Goal: Navigation & Orientation: Find specific page/section

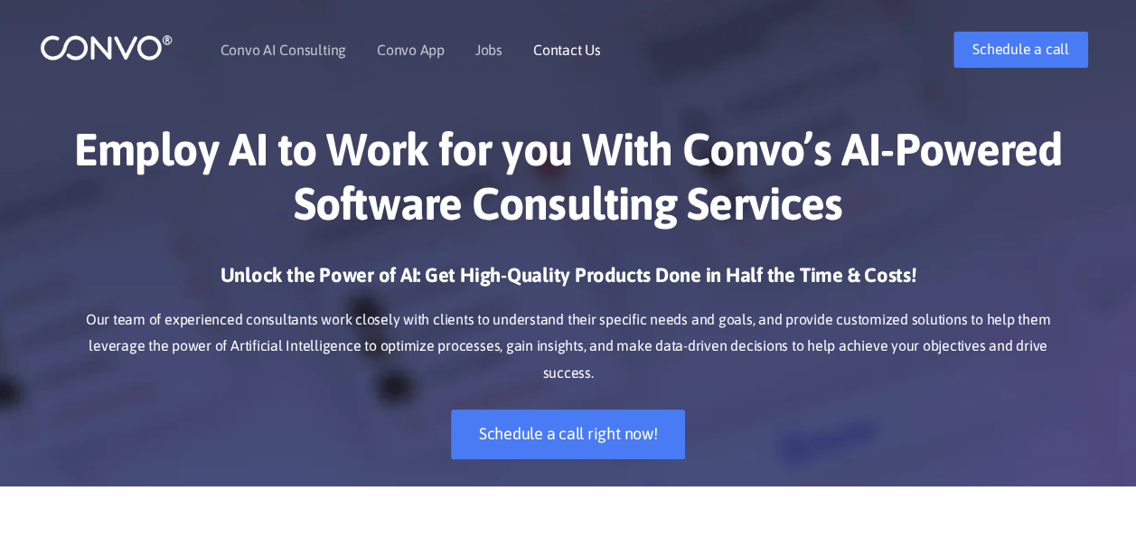
click at [557, 42] on link "Contact Us" at bounding box center [567, 49] width 68 height 14
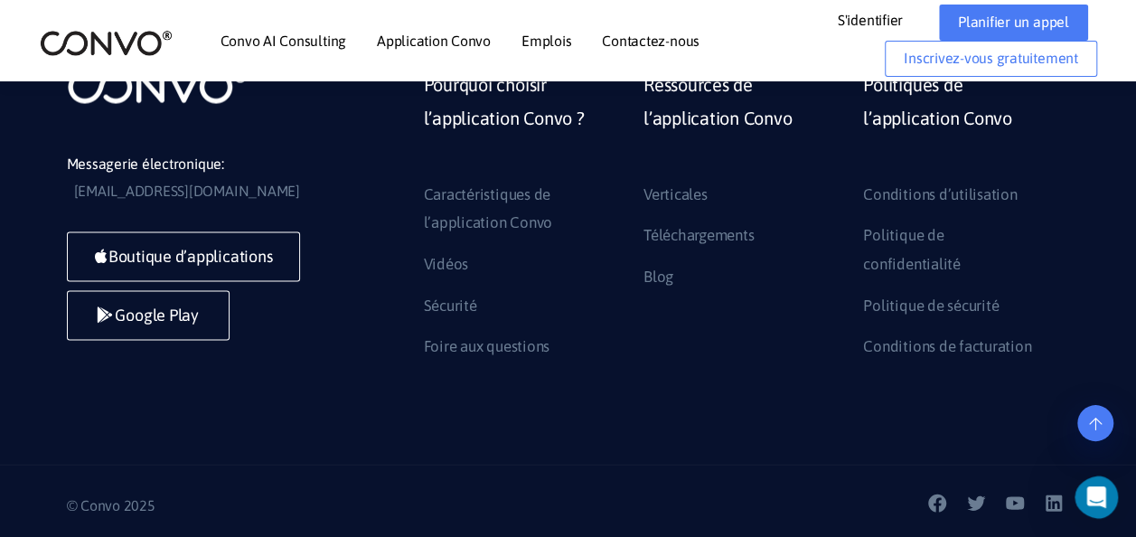
scroll to position [1706, 0]
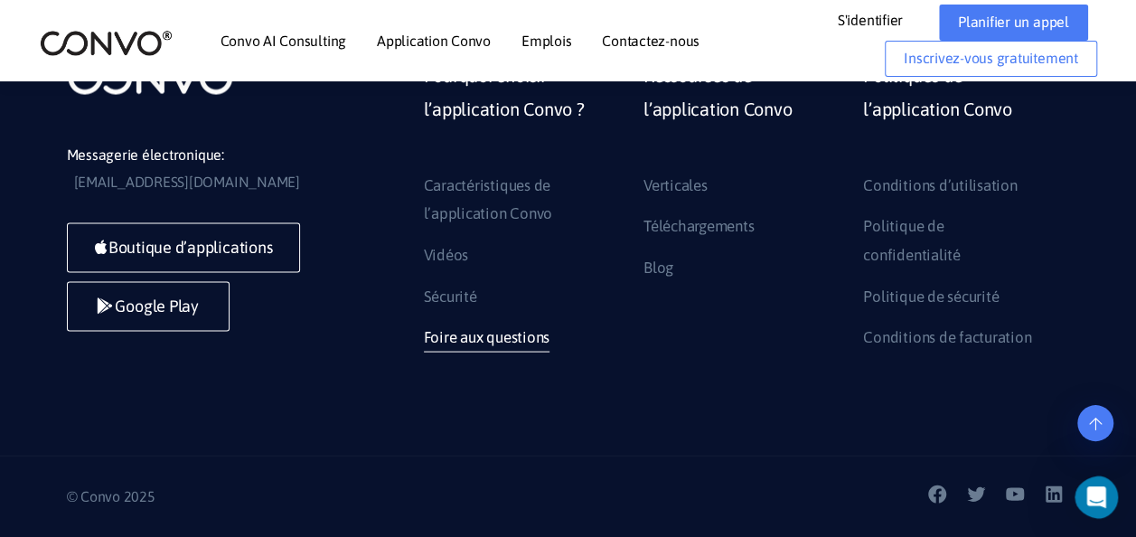
click at [503, 349] on link "Foire aux questions" at bounding box center [487, 337] width 126 height 29
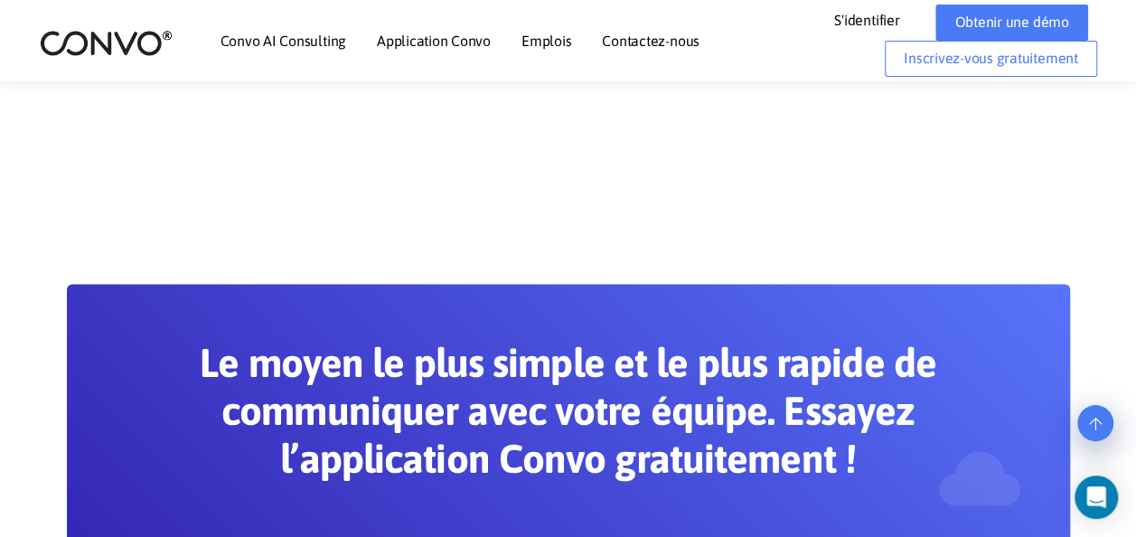
scroll to position [1337, 0]
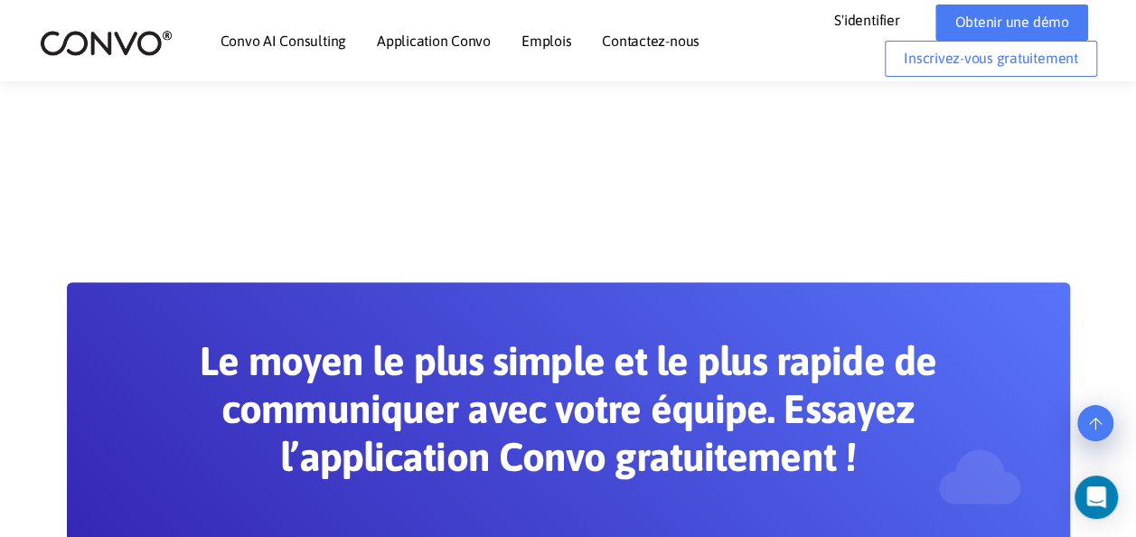
click at [530, 33] on link "Emplois" at bounding box center [546, 40] width 50 height 14
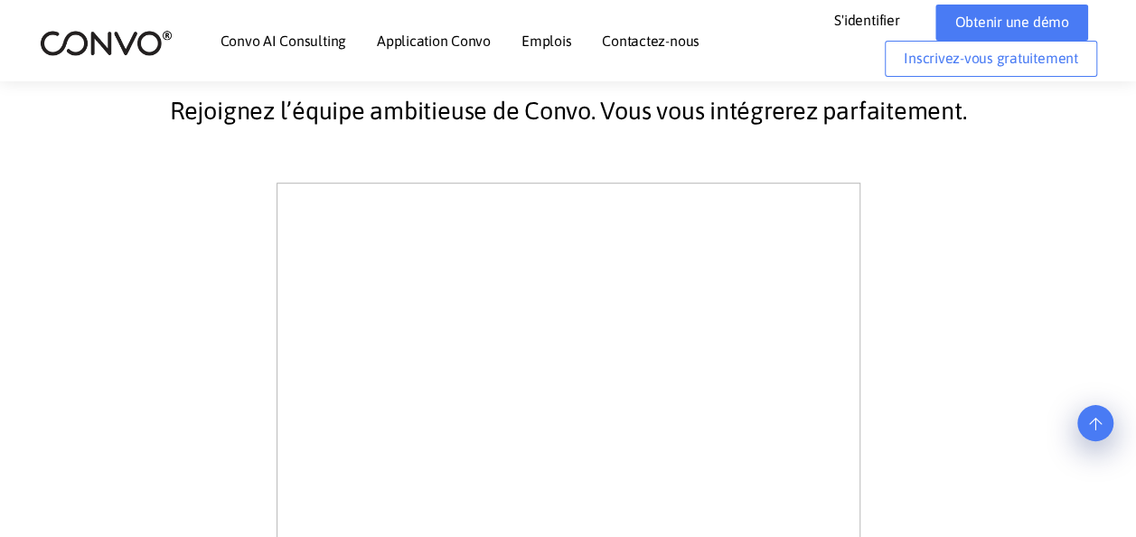
scroll to position [455, 0]
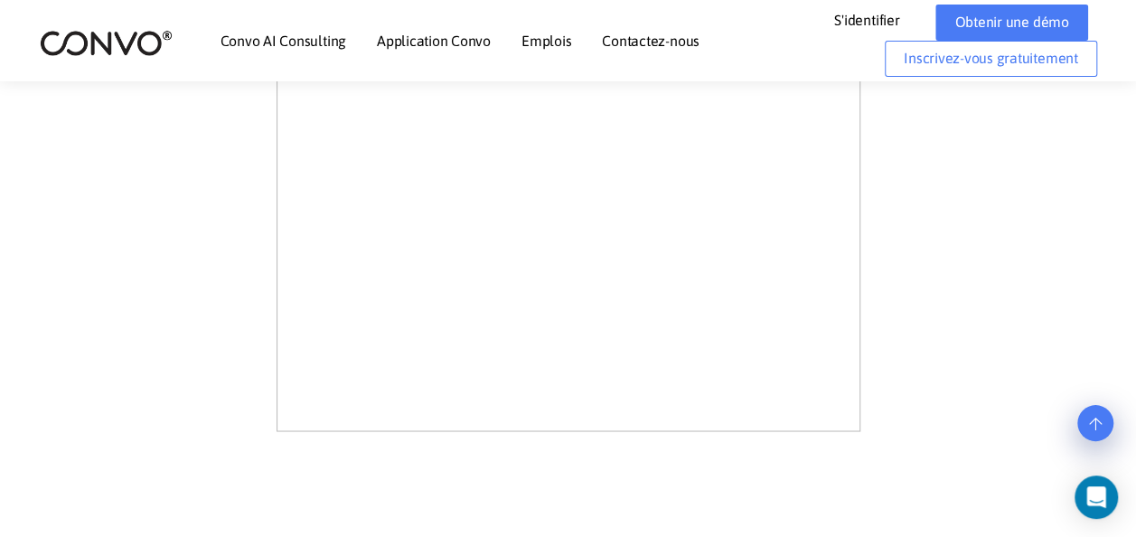
scroll to position [1359, 0]
click at [136, 39] on img at bounding box center [106, 43] width 133 height 28
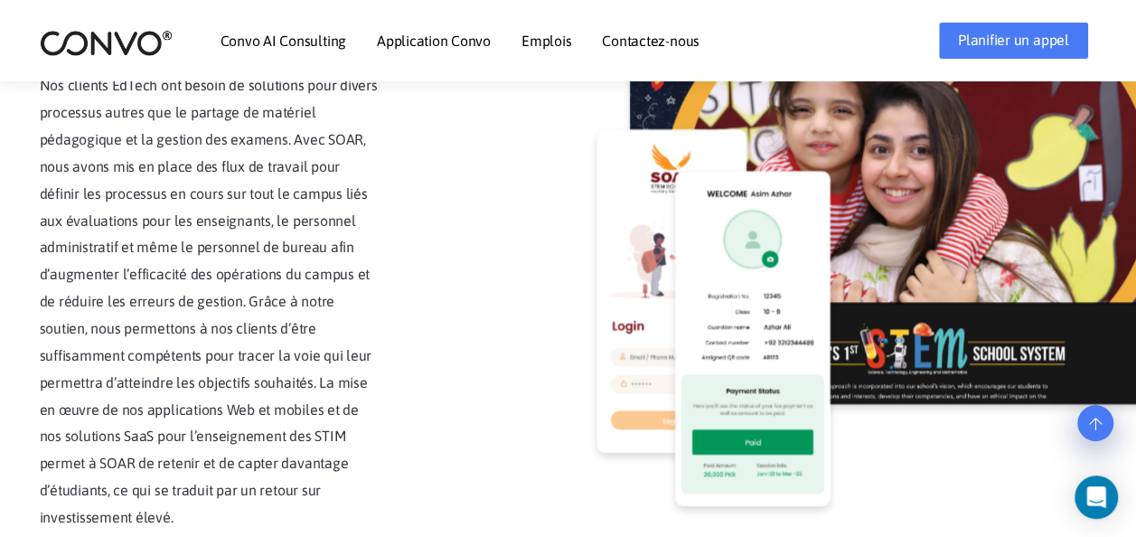
scroll to position [4408, 0]
